Goal: Task Accomplishment & Management: Complete application form

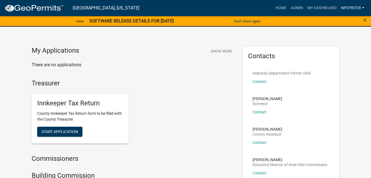
click at [342, 9] on link "Npoynter" at bounding box center [353, 8] width 28 height 11
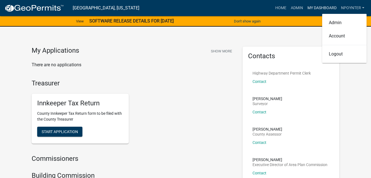
click at [315, 8] on link "My Dashboard" at bounding box center [322, 8] width 34 height 11
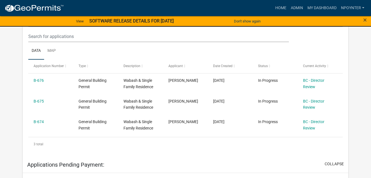
scroll to position [139, 0]
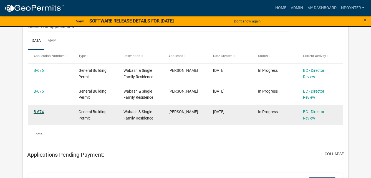
click at [43, 110] on link "B-674" at bounding box center [39, 112] width 10 height 4
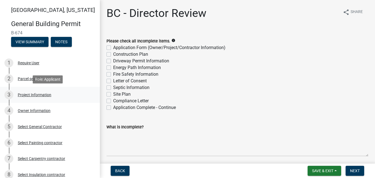
click at [42, 92] on div "3 Project Information" at bounding box center [47, 94] width 87 height 9
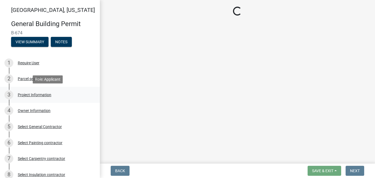
select select "f62e9ec7-2ce1-40c9-9d70-ac6e7ddc5d7c"
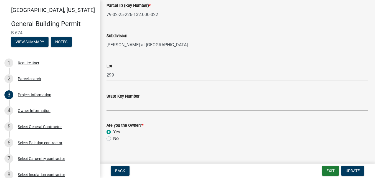
scroll to position [356, 0]
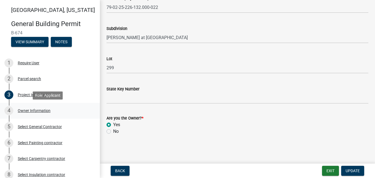
click at [24, 112] on div "Owner Information" at bounding box center [34, 111] width 33 height 4
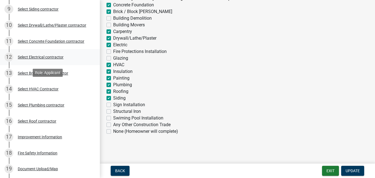
scroll to position [194, 0]
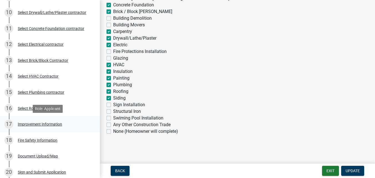
click at [49, 120] on div "17 Improvement Information" at bounding box center [47, 124] width 87 height 9
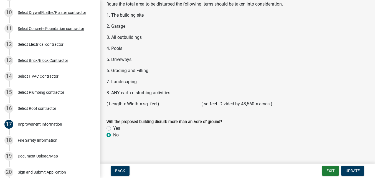
scroll to position [789, 0]
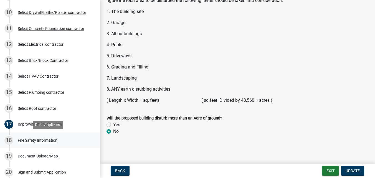
click at [37, 142] on div "Fire Safety Information" at bounding box center [38, 140] width 40 height 4
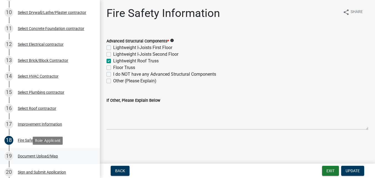
click at [43, 157] on div "Document Upload/Map" at bounding box center [38, 156] width 40 height 4
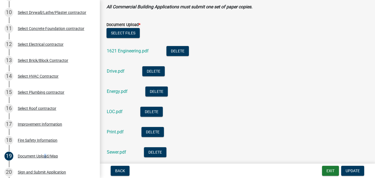
scroll to position [166, 0]
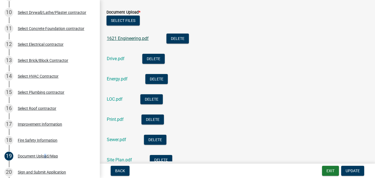
click at [125, 38] on link "1621 Engineering.pdf" at bounding box center [128, 38] width 42 height 5
click at [119, 58] on link "Drive.pdf" at bounding box center [116, 58] width 18 height 5
click at [120, 79] on link "Energy.pdf" at bounding box center [117, 78] width 21 height 5
click at [117, 101] on link "LOC.pdf" at bounding box center [115, 99] width 16 height 5
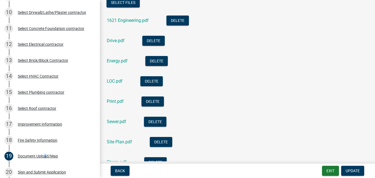
scroll to position [194, 0]
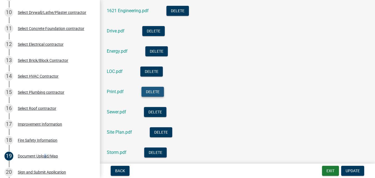
click at [154, 91] on button "Delete" at bounding box center [152, 92] width 22 height 10
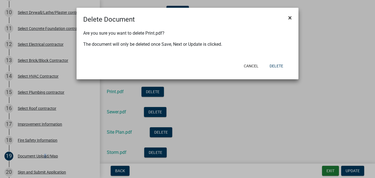
click at [288, 16] on span "×" at bounding box center [290, 18] width 4 height 8
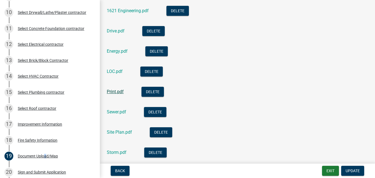
click at [113, 92] on link "Print.pdf" at bounding box center [115, 91] width 17 height 5
click at [117, 90] on link "Print.pdf" at bounding box center [115, 91] width 17 height 5
click at [109, 111] on link "Sewer.pdf" at bounding box center [116, 111] width 19 height 5
click at [120, 132] on link "Site Plan.pdf" at bounding box center [119, 132] width 25 height 5
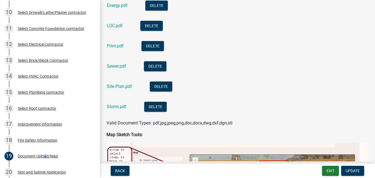
scroll to position [250, 0]
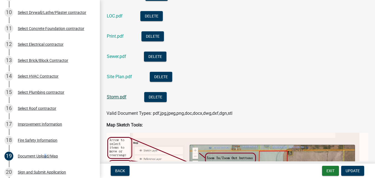
click at [115, 97] on link "Storm.pdf" at bounding box center [117, 96] width 20 height 5
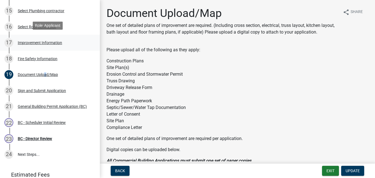
scroll to position [277, 0]
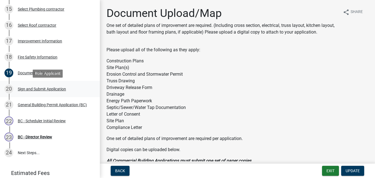
click at [33, 88] on div "Sign and Submit Application" at bounding box center [42, 89] width 48 height 4
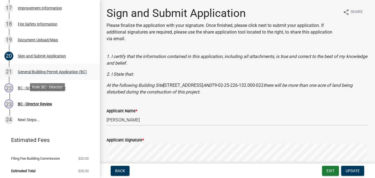
scroll to position [312, 0]
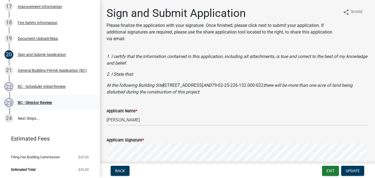
click at [34, 103] on div "BC - Director Review" at bounding box center [35, 103] width 34 height 4
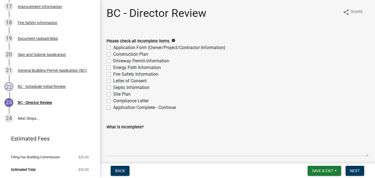
click at [113, 107] on label "Application Complete - Continue" at bounding box center [144, 107] width 63 height 7
click at [113, 107] on input "Application Complete - Continue" at bounding box center [115, 106] width 4 height 4
checkbox input "true"
checkbox input "false"
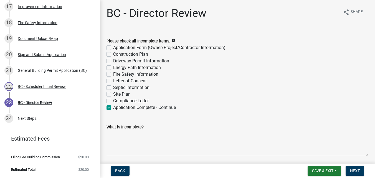
checkbox input "false"
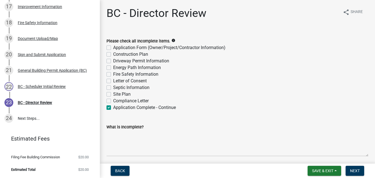
checkbox input "false"
checkbox input "true"
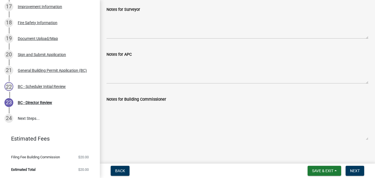
scroll to position [168, 0]
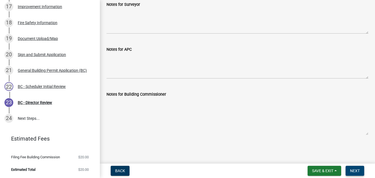
click at [360, 172] on button "Next" at bounding box center [355, 171] width 19 height 10
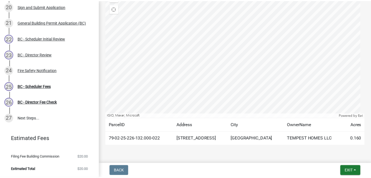
scroll to position [208, 0]
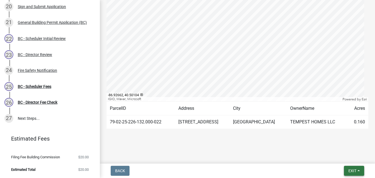
click at [355, 174] on button "Exit" at bounding box center [354, 171] width 20 height 10
click at [335, 156] on button "Save & Exit" at bounding box center [342, 156] width 44 height 13
